Goal: Communication & Community: Connect with others

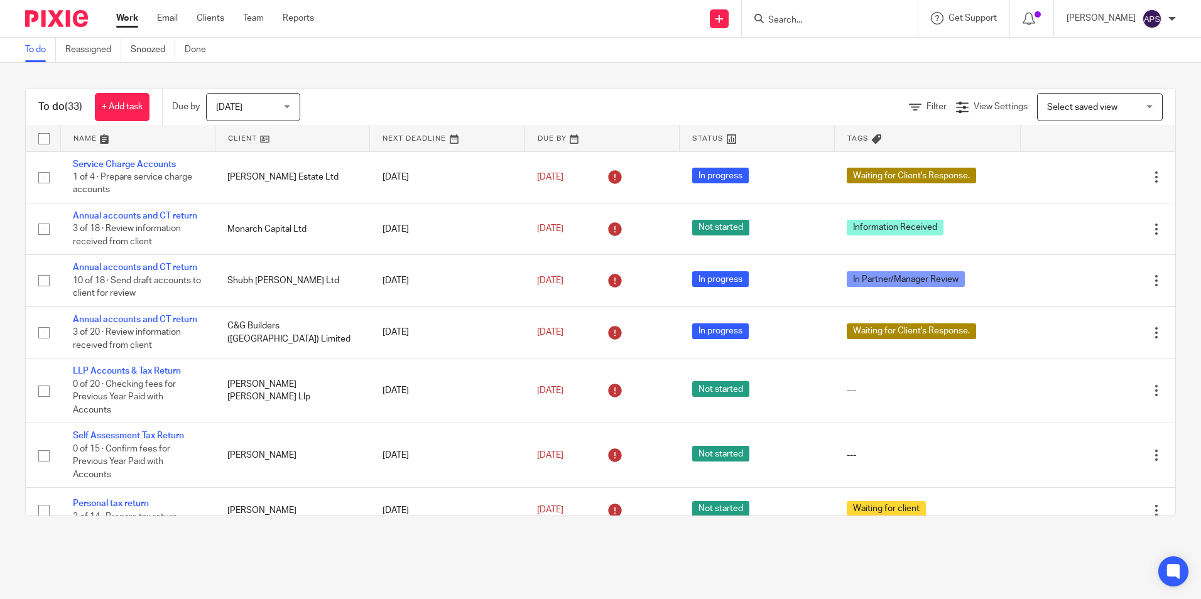
click at [789, 24] on input "Search" at bounding box center [823, 20] width 113 height 11
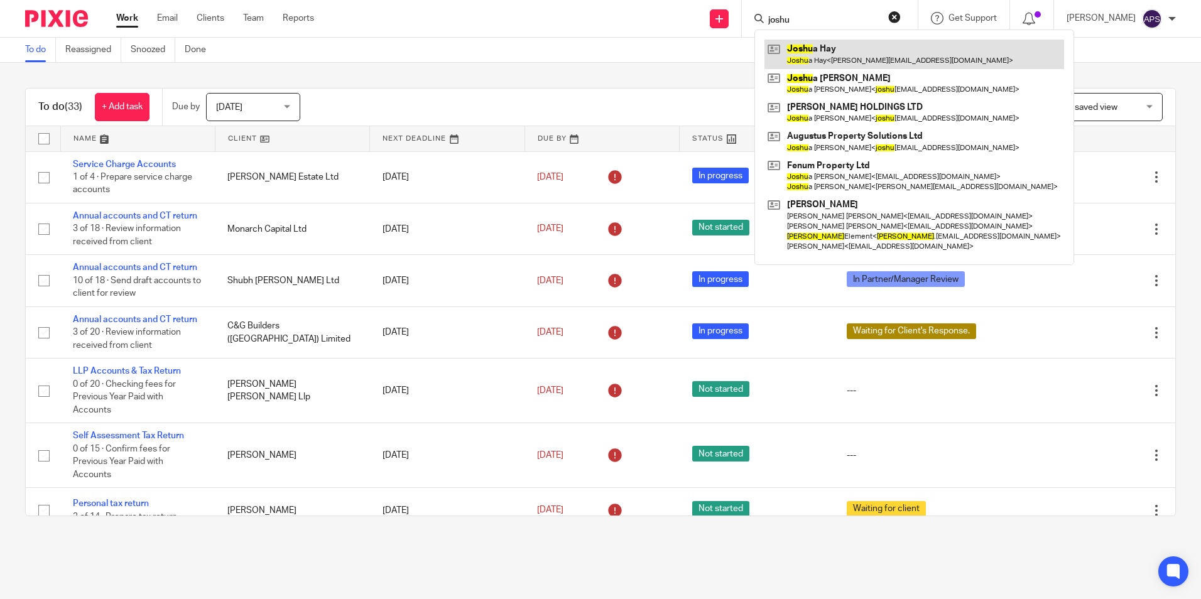
type input "joshu"
click at [815, 55] on link at bounding box center [914, 54] width 300 height 29
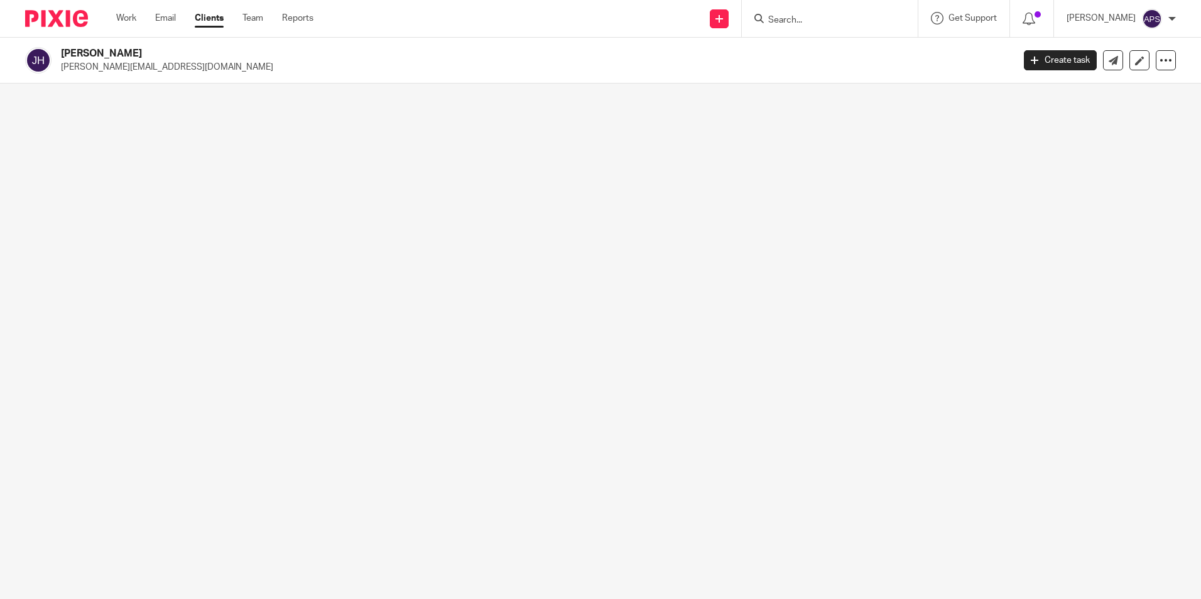
click at [610, 28] on div "Send new email Create task Add client Get Support Contact via email Check our d…" at bounding box center [766, 18] width 869 height 37
